Goal: Check status: Check status

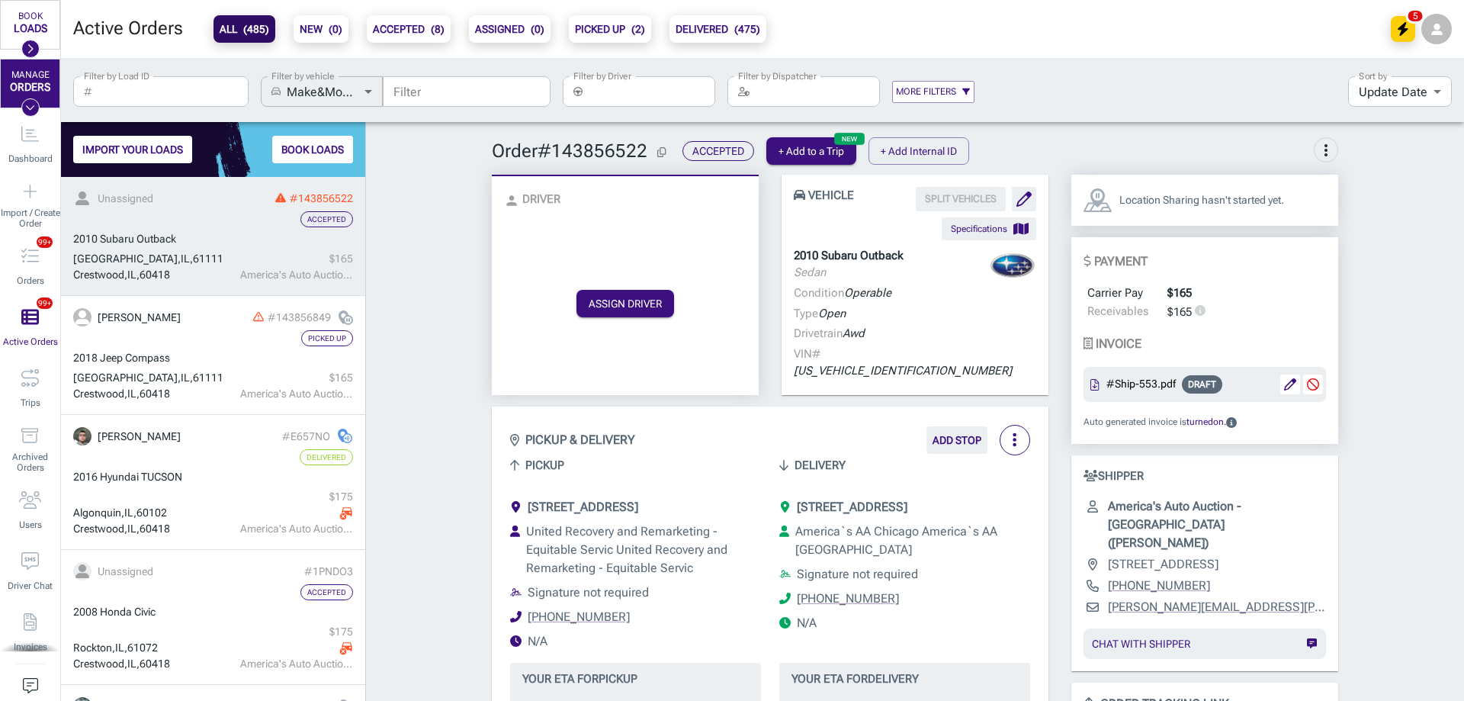
scroll to position [524, 304]
click at [606, 152] on span "Order # 143856522" at bounding box center [581, 151] width 178 height 22
copy span "143856522"
click at [965, 364] on span "[US_VEHICLE_IDENTIFICATION_NUMBER]" at bounding box center [903, 371] width 218 height 14
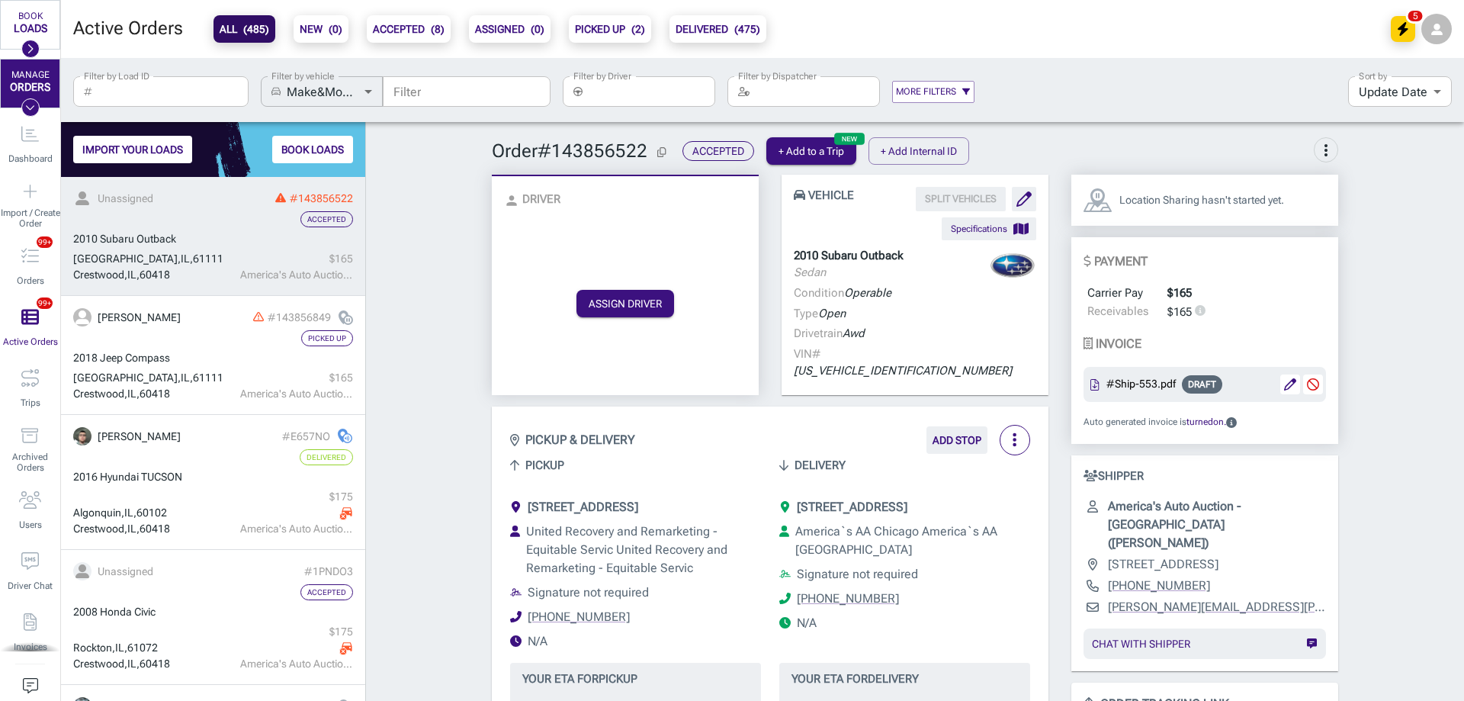
click at [969, 304] on div "Condition Operable Type Open Drivetrain Awd VIN# [US_VEHICLE_IDENTIFICATION_NUM…" at bounding box center [915, 333] width 243 height 98
click at [969, 364] on span "[US_VEHICLE_IDENTIFICATION_NUMBER]" at bounding box center [903, 371] width 218 height 14
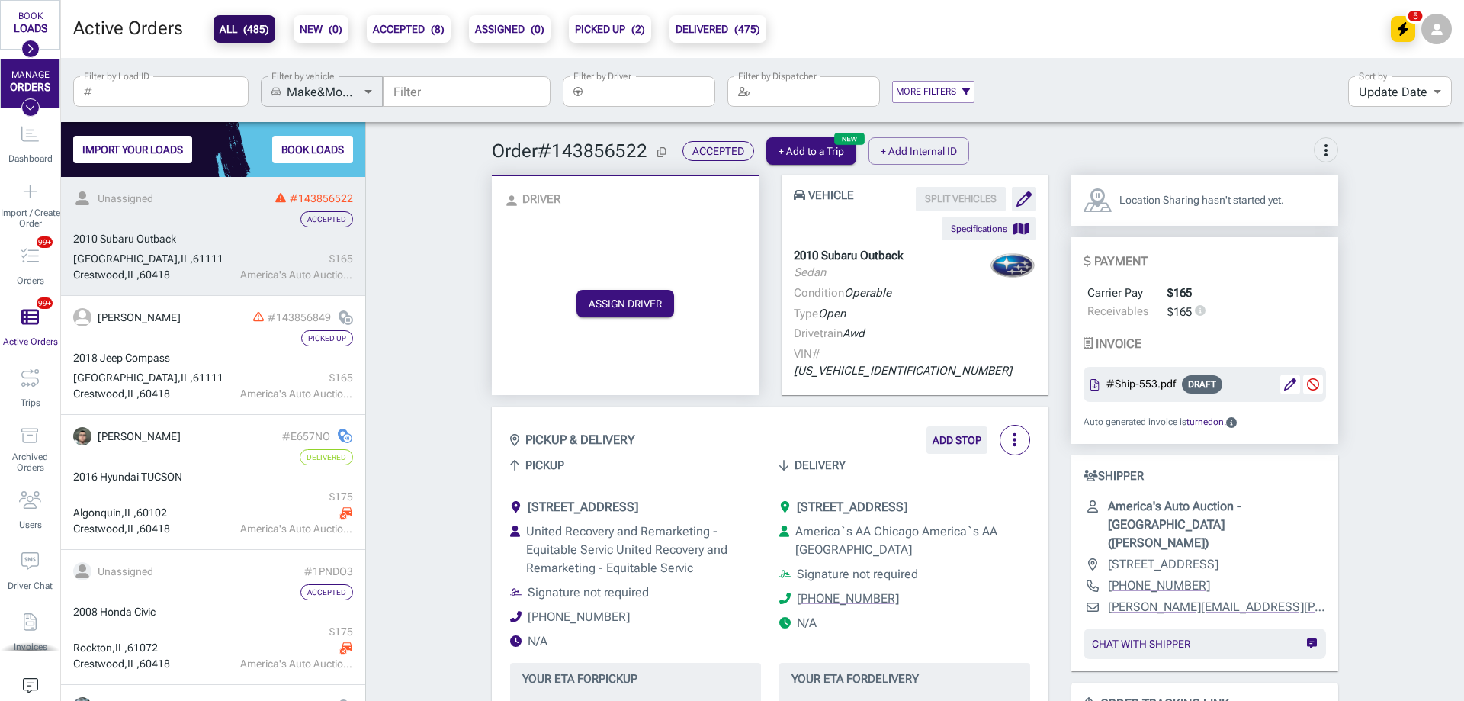
click at [969, 364] on span "[US_VEHICLE_IDENTIFICATION_NUMBER]" at bounding box center [903, 371] width 218 height 14
copy p "VIN# [US_VEHICLE_IDENTIFICATION_NUMBER]"
